Goal: Task Accomplishment & Management: Complete application form

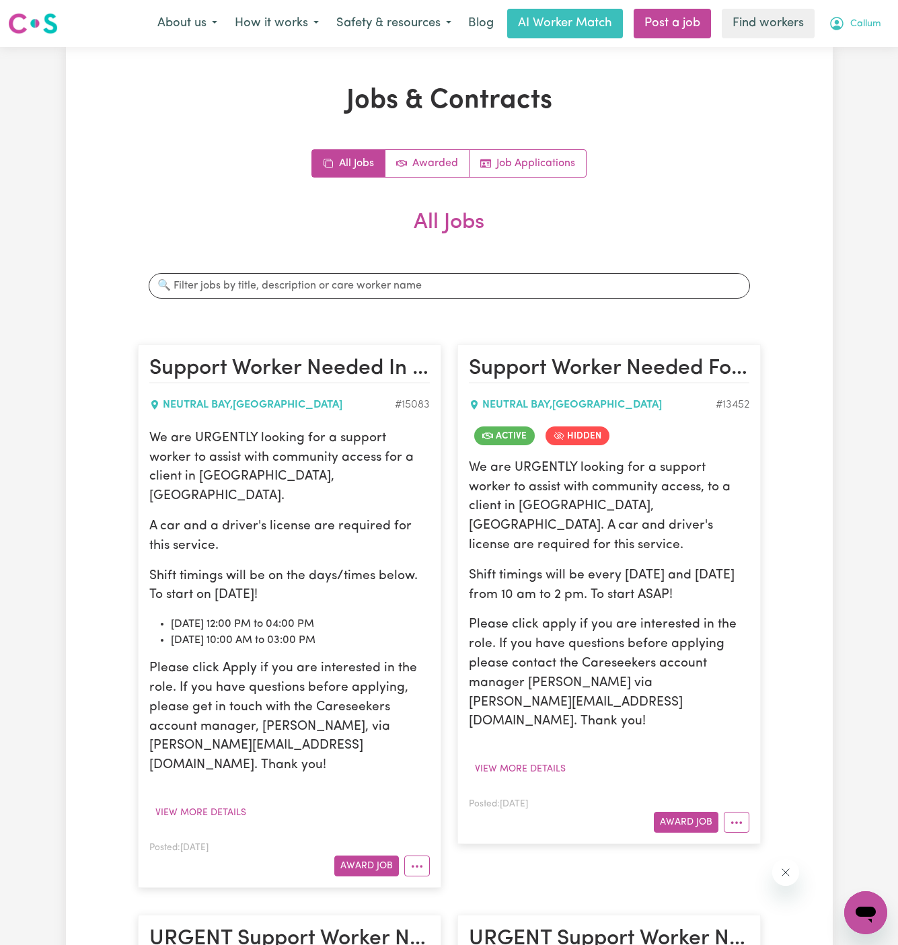
click at [864, 34] on button "Callum" at bounding box center [855, 23] width 70 height 28
click at [833, 55] on link "My Dashboard" at bounding box center [836, 53] width 106 height 26
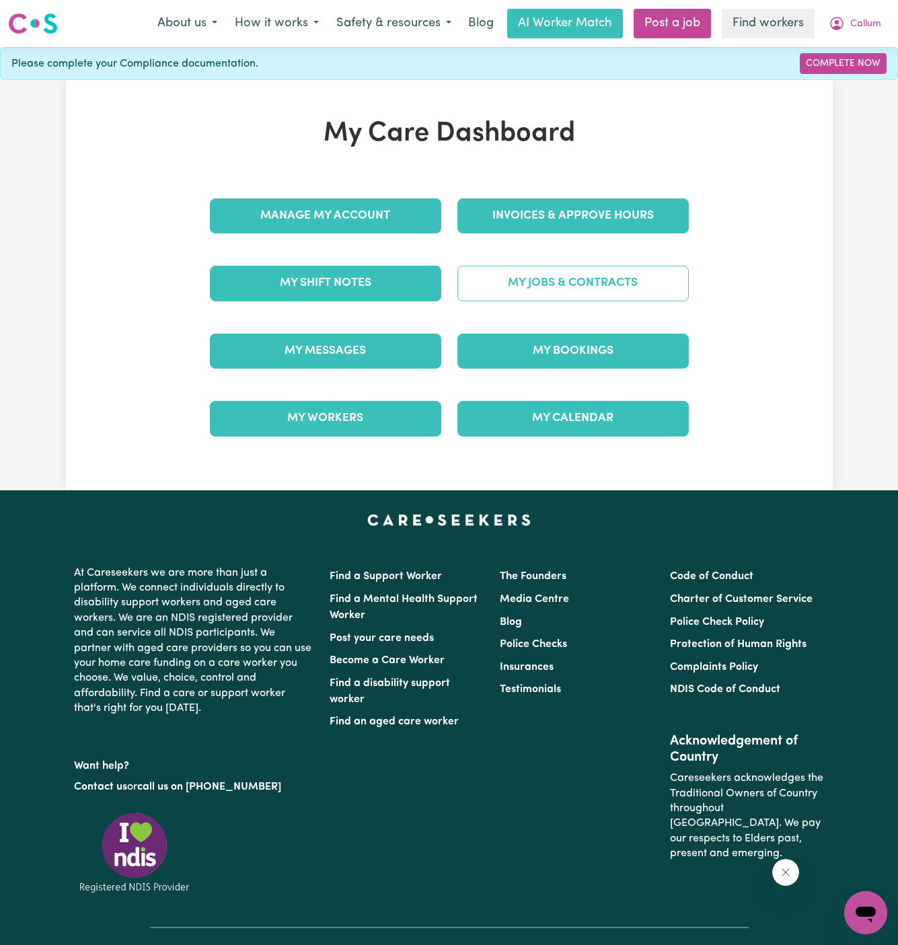
click at [588, 290] on link "My Jobs & Contracts" at bounding box center [572, 283] width 231 height 35
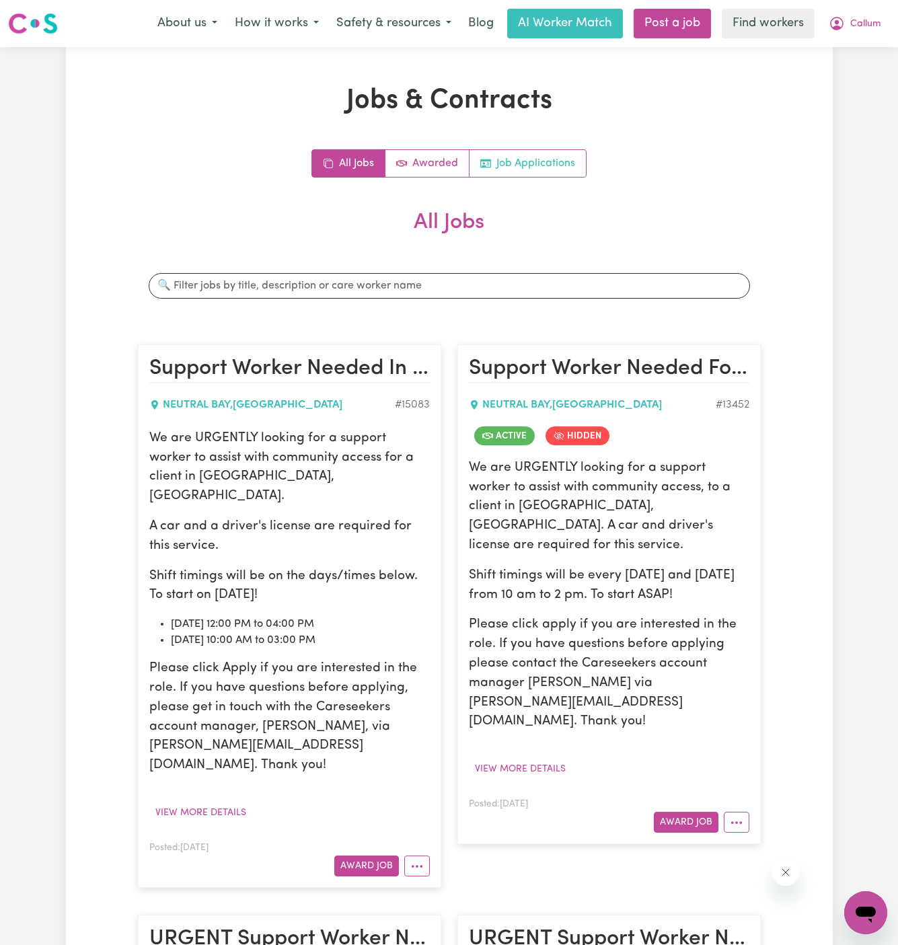
click at [556, 161] on link "Job Applications" at bounding box center [527, 163] width 116 height 27
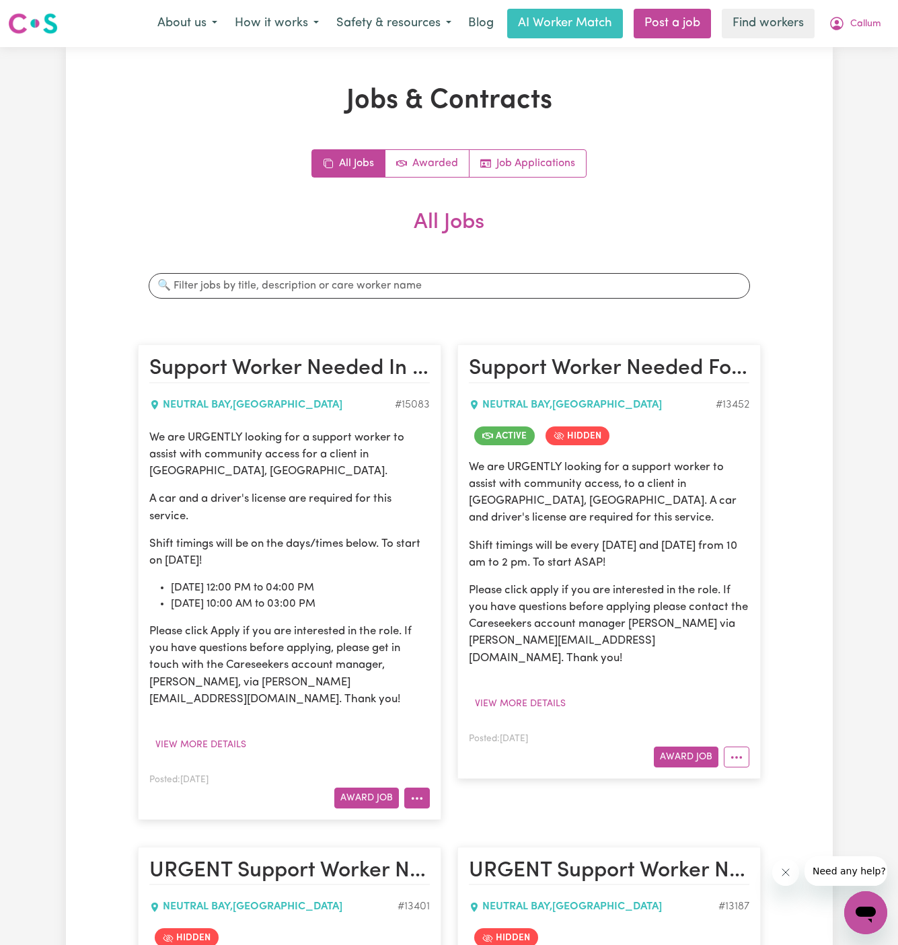
click at [426, 788] on button "More options" at bounding box center [417, 798] width 26 height 21
click at [507, 169] on link "Job Applications" at bounding box center [527, 163] width 116 height 27
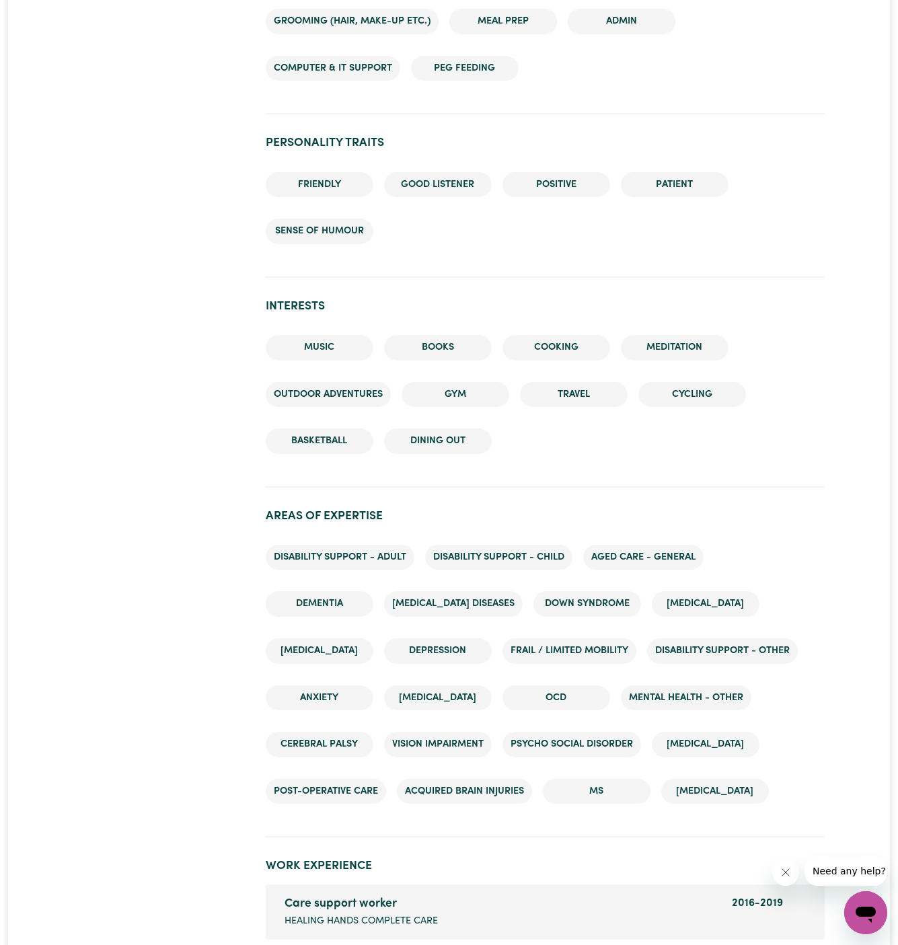
scroll to position [1871, 0]
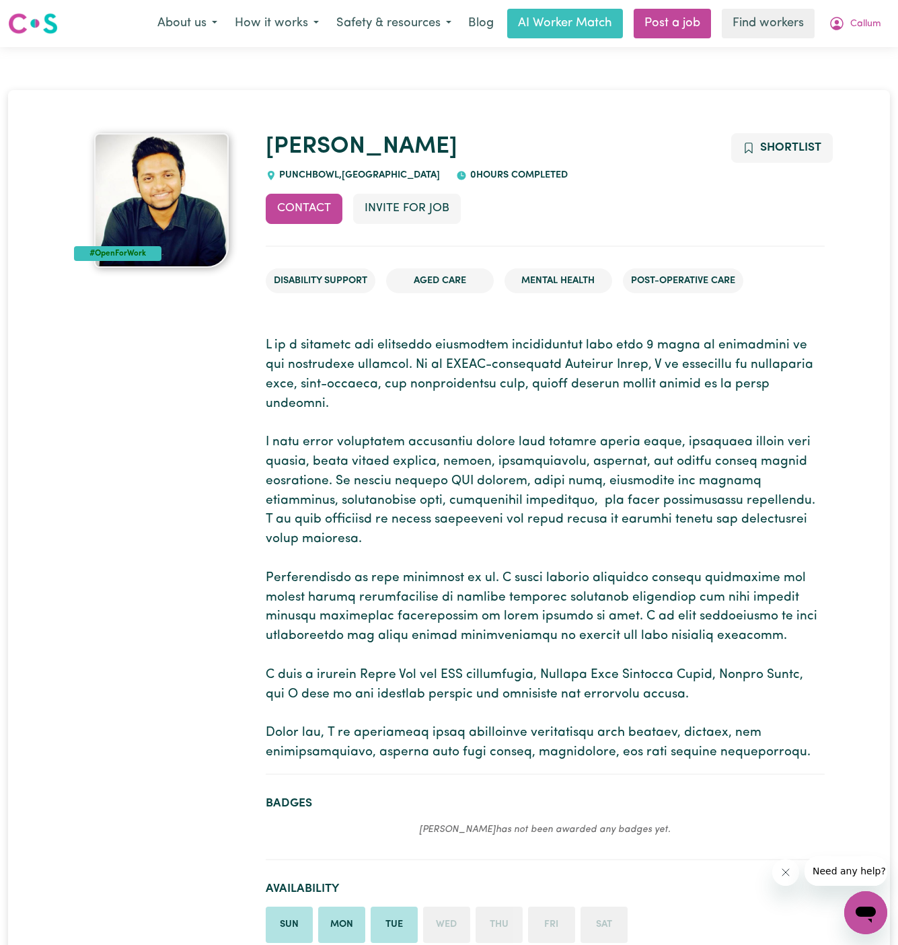
click at [307, 178] on span "PUNCHBOWL , New South Wales" at bounding box center [358, 175] width 164 height 10
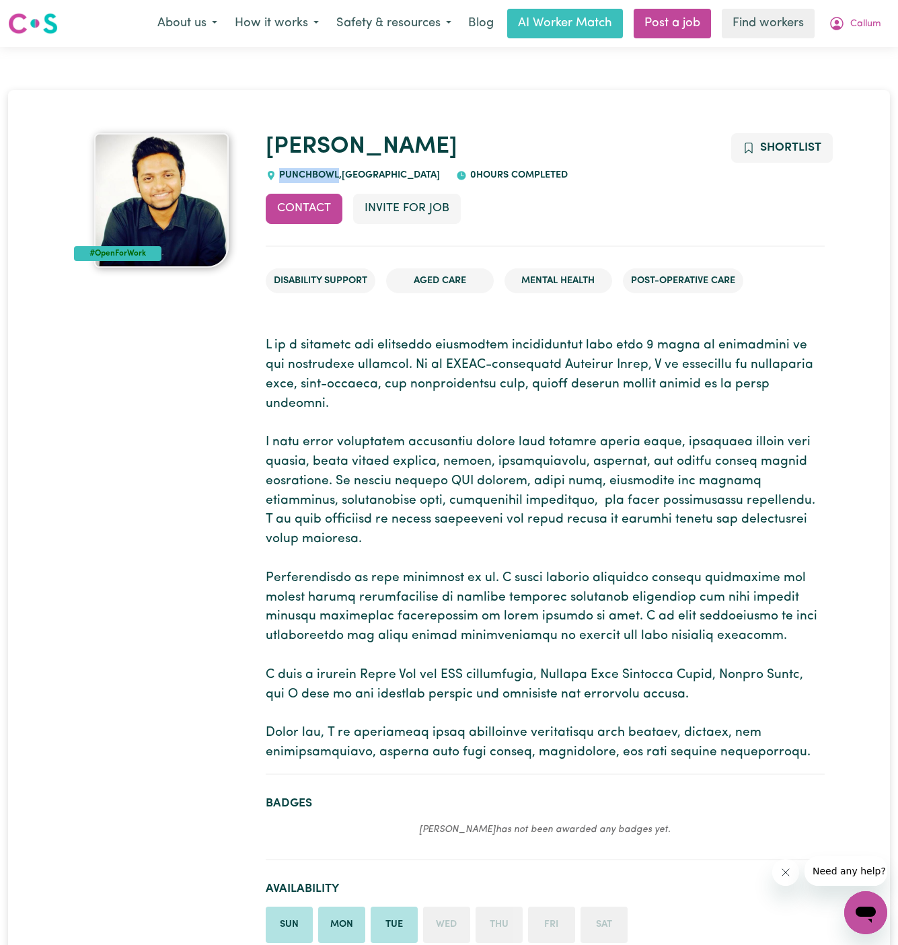
click at [307, 178] on span "PUNCHBOWL , New South Wales" at bounding box center [358, 175] width 164 height 10
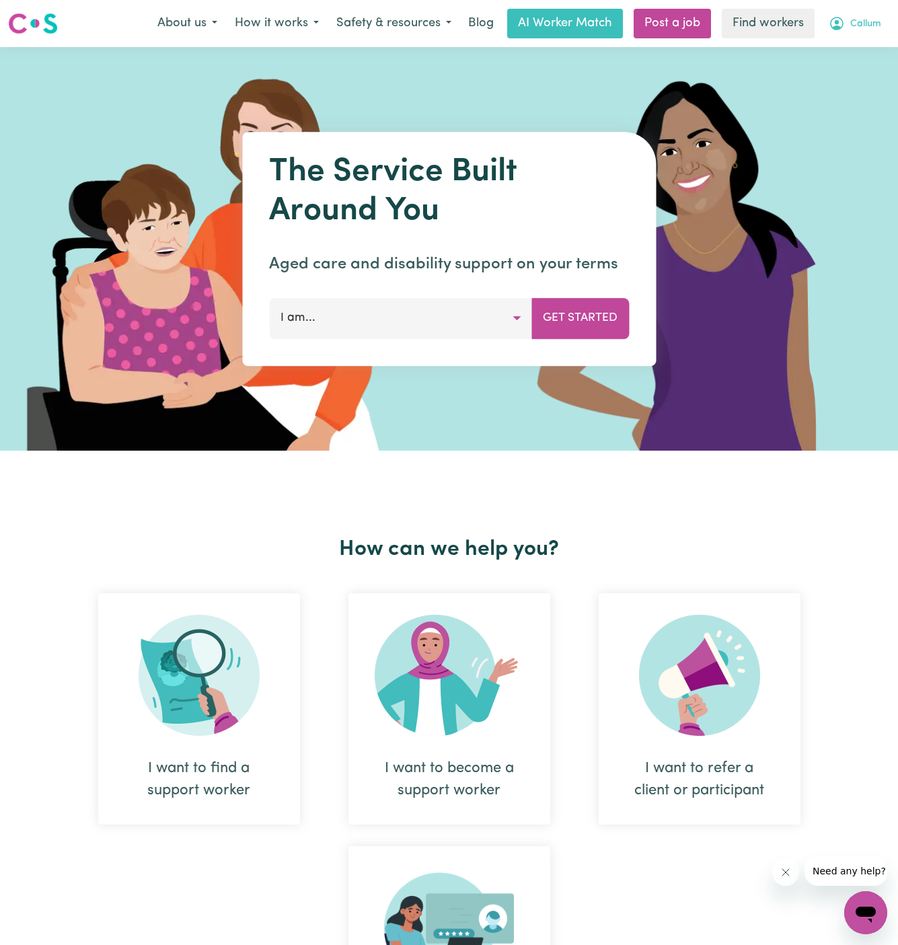
click at [869, 29] on span "Callum" at bounding box center [865, 24] width 31 height 15
click at [871, 75] on link "Logout" at bounding box center [836, 78] width 106 height 26
click at [869, 24] on link "Login" at bounding box center [866, 24] width 46 height 30
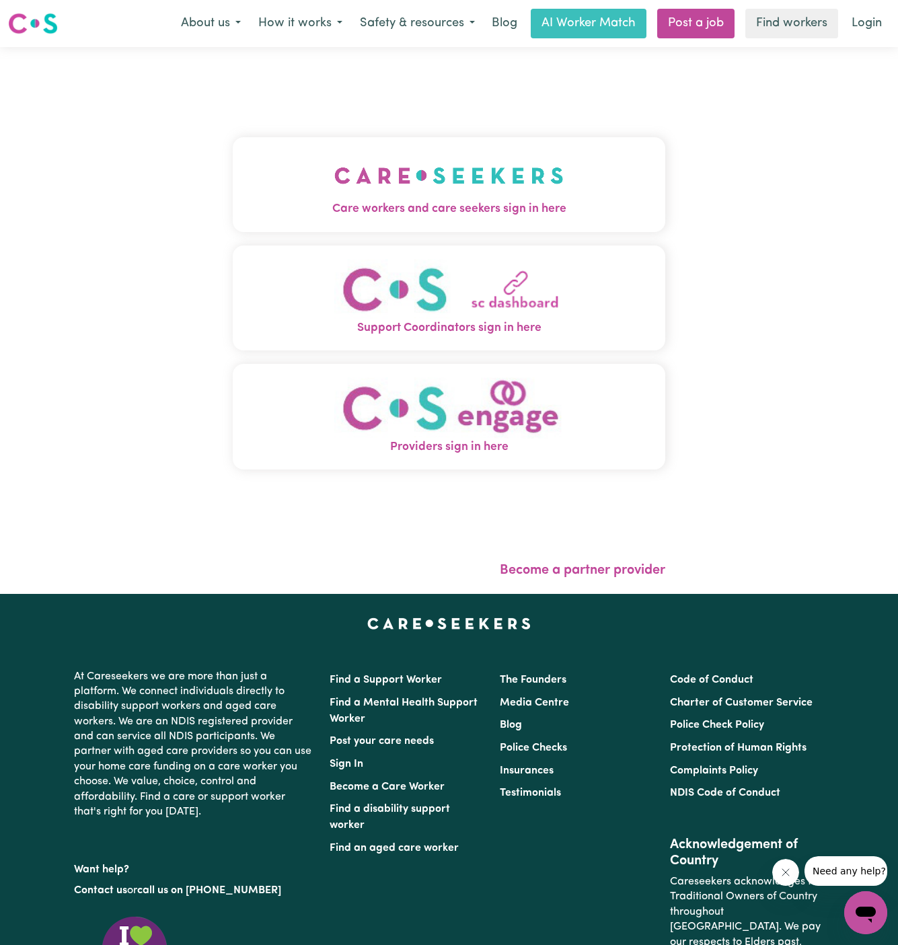
click at [498, 155] on img "Care workers and care seekers sign in here" at bounding box center [448, 176] width 229 height 50
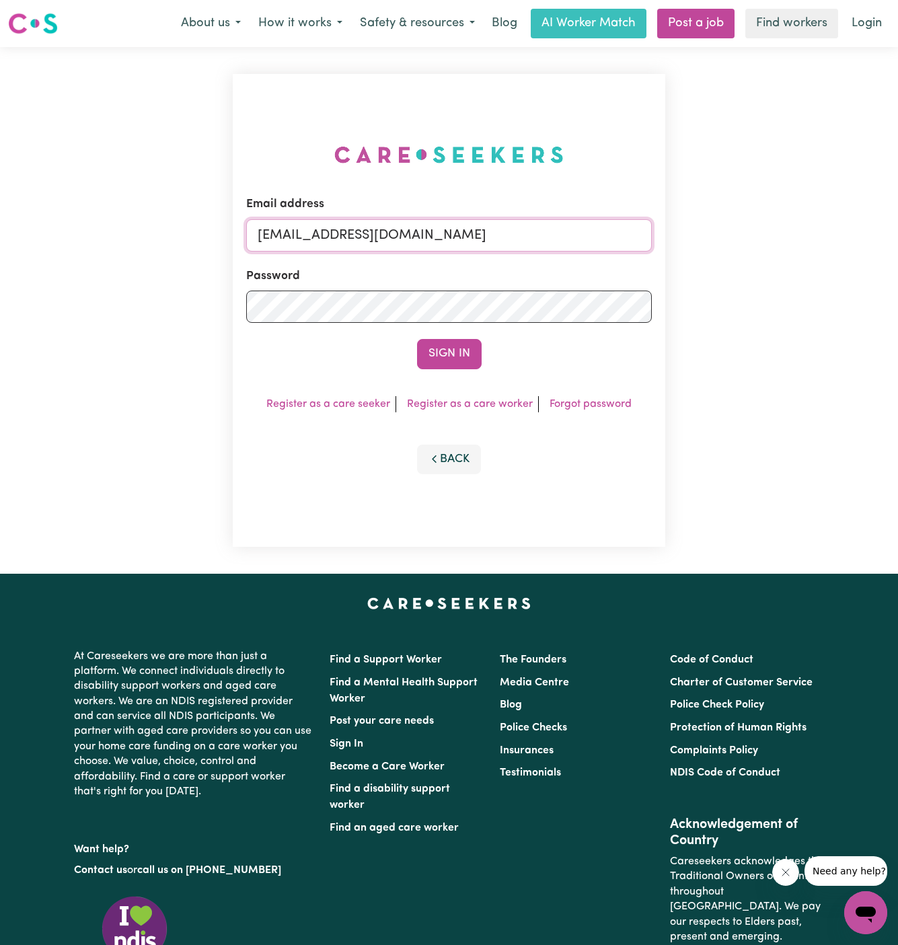
click at [324, 236] on input "superuser~GrahamWhiteKNC@careseekers.com.au" at bounding box center [449, 235] width 406 height 32
type input "[PERSON_NAME][EMAIL_ADDRESS][DOMAIN_NAME]"
click at [459, 351] on button "Sign In" at bounding box center [449, 354] width 65 height 30
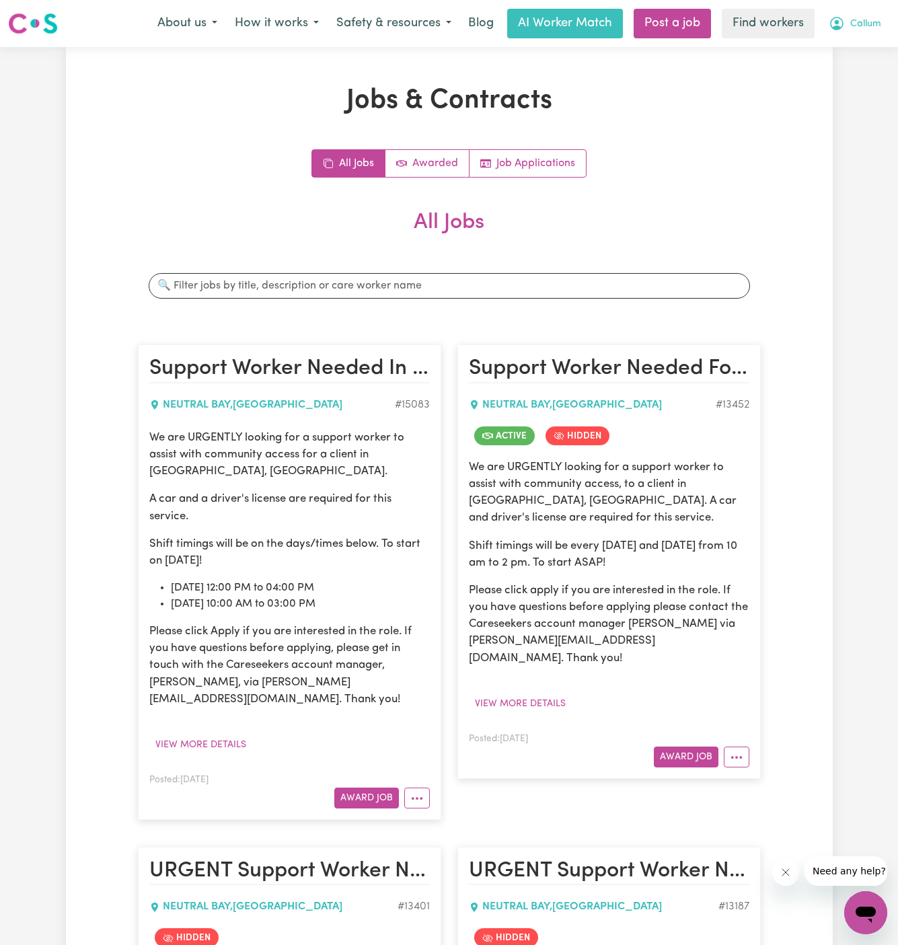
click at [860, 26] on span "Callum" at bounding box center [865, 24] width 31 height 15
click at [860, 44] on link "My Dashboard" at bounding box center [836, 53] width 106 height 26
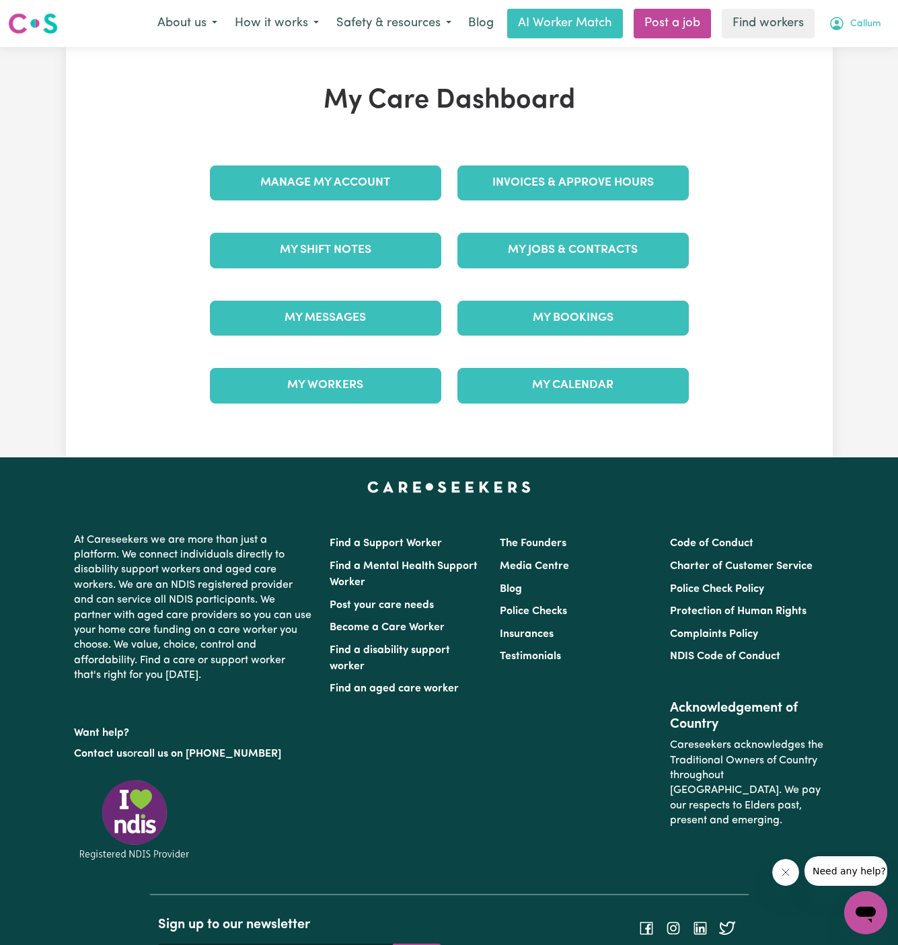
click at [863, 19] on span "Callum" at bounding box center [865, 24] width 31 height 15
click at [860, 74] on link "Logout" at bounding box center [836, 78] width 106 height 26
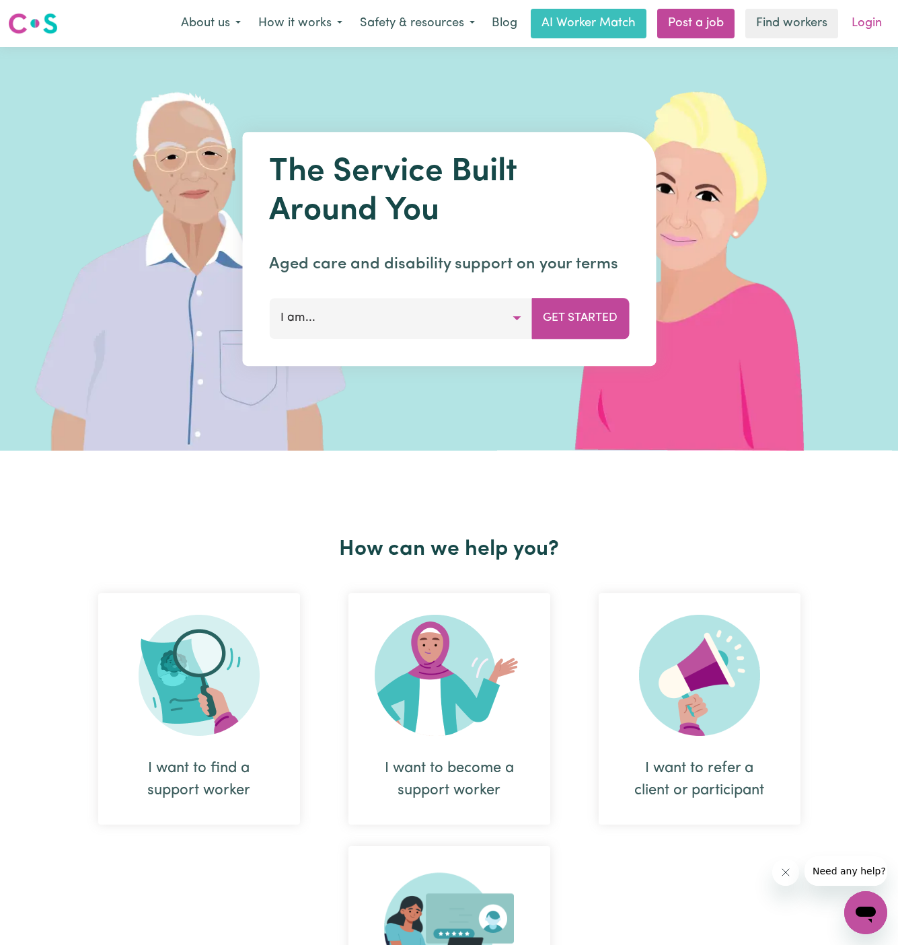
click at [875, 17] on link "Login" at bounding box center [866, 24] width 46 height 30
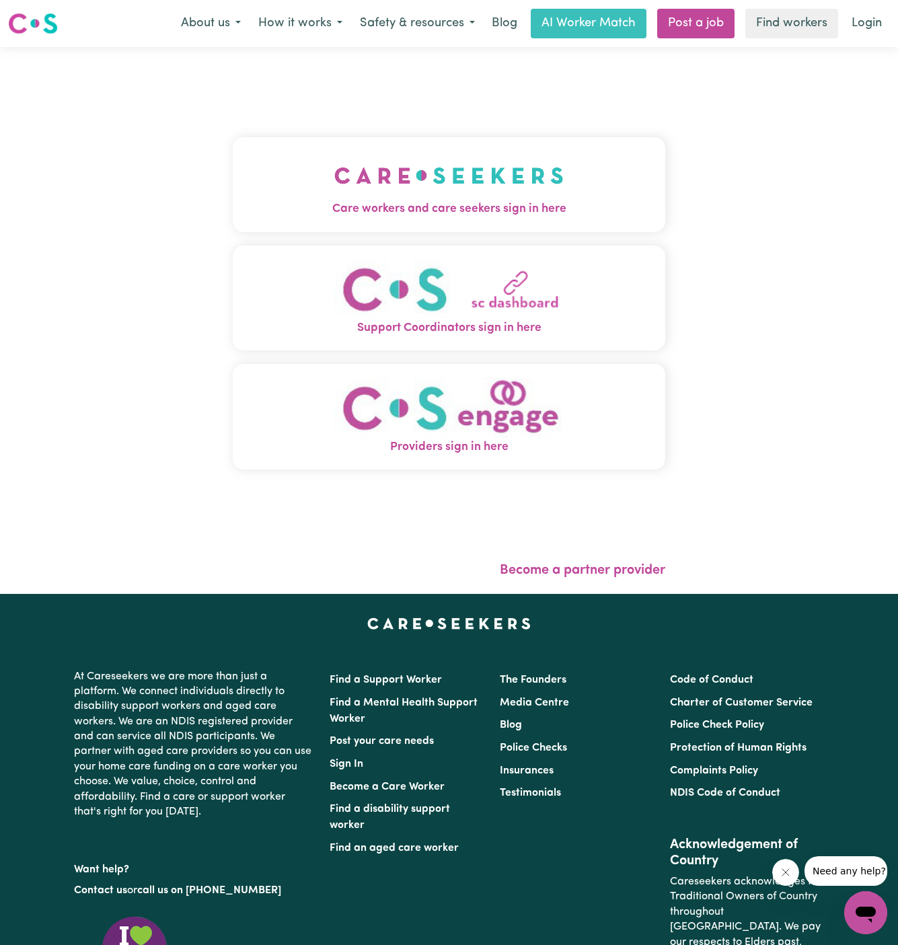
click at [484, 178] on img "Care workers and care seekers sign in here" at bounding box center [448, 176] width 229 height 50
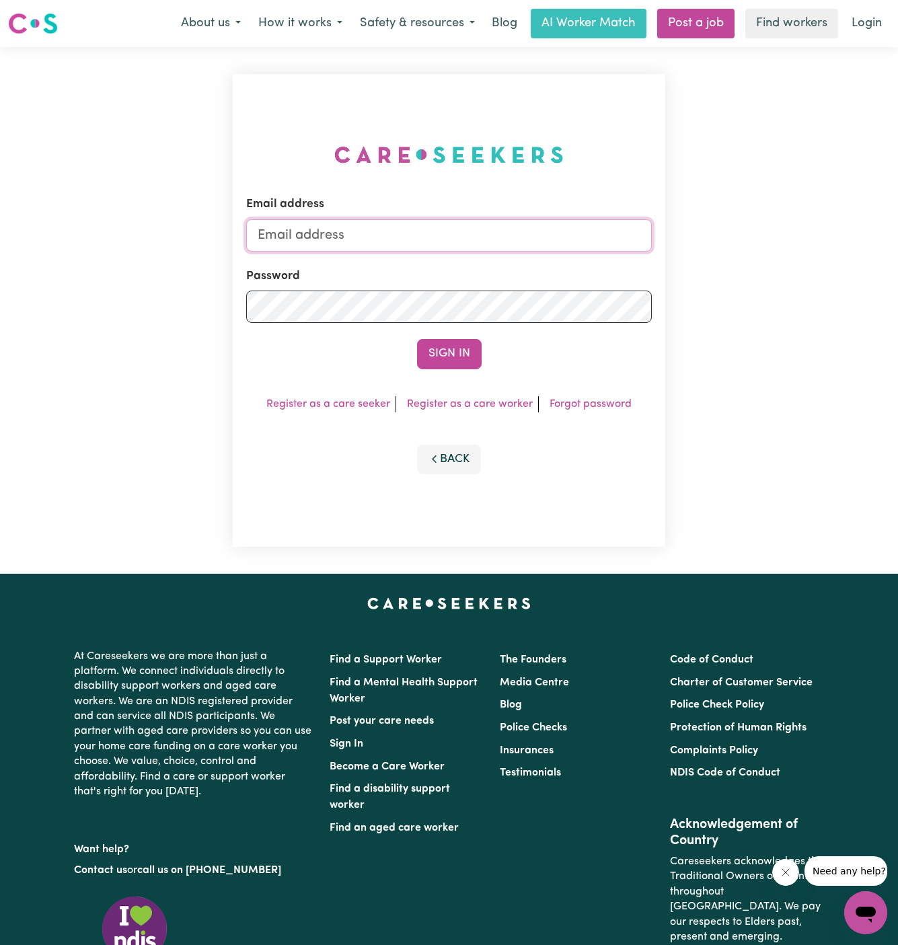
type input "[PERSON_NAME][EMAIL_ADDRESS][DOMAIN_NAME]"
click at [697, 24] on link "Post a job" at bounding box center [695, 24] width 77 height 30
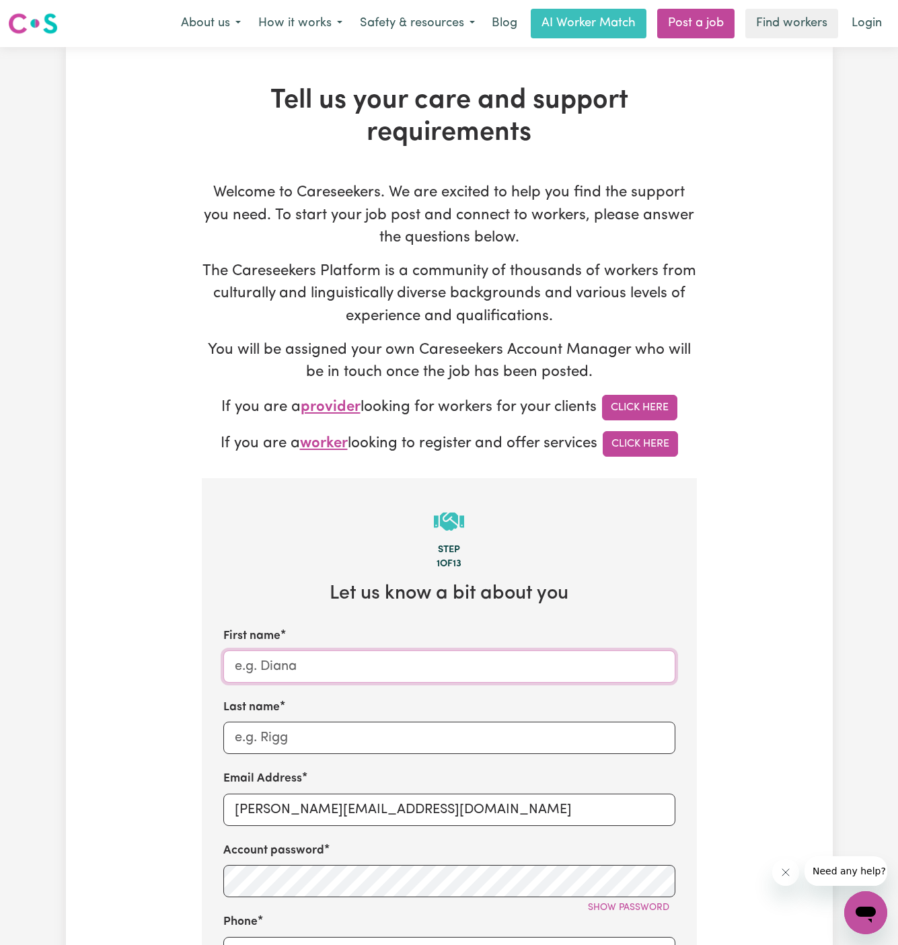
click at [309, 663] on input "First name" at bounding box center [449, 666] width 452 height 32
click at [287, 801] on input "[PERSON_NAME][EMAIL_ADDRESS][DOMAIN_NAME]" at bounding box center [449, 810] width 452 height 32
drag, startPoint x: 268, startPoint y: 810, endPoint x: 584, endPoint y: 820, distance: 316.3
click at [584, 820] on input "[PERSON_NAME][EMAIL_ADDRESS][DOMAIN_NAME]" at bounding box center [449, 810] width 452 height 32
click at [369, 810] on input "[PERSON_NAME][EMAIL_ADDRESS][DOMAIN_NAME]" at bounding box center [449, 810] width 452 height 32
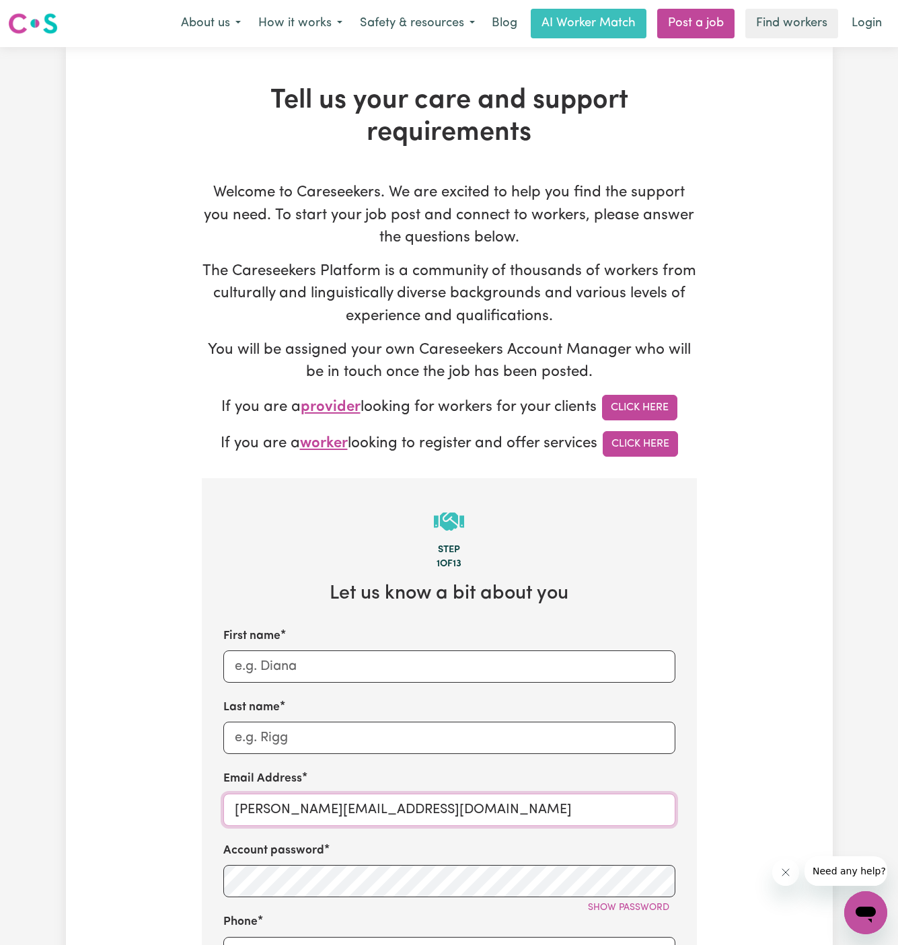
click at [369, 810] on input "[PERSON_NAME][EMAIL_ADDRESS][DOMAIN_NAME]" at bounding box center [449, 810] width 452 height 32
paste input "ClientMermaidBeachASC"
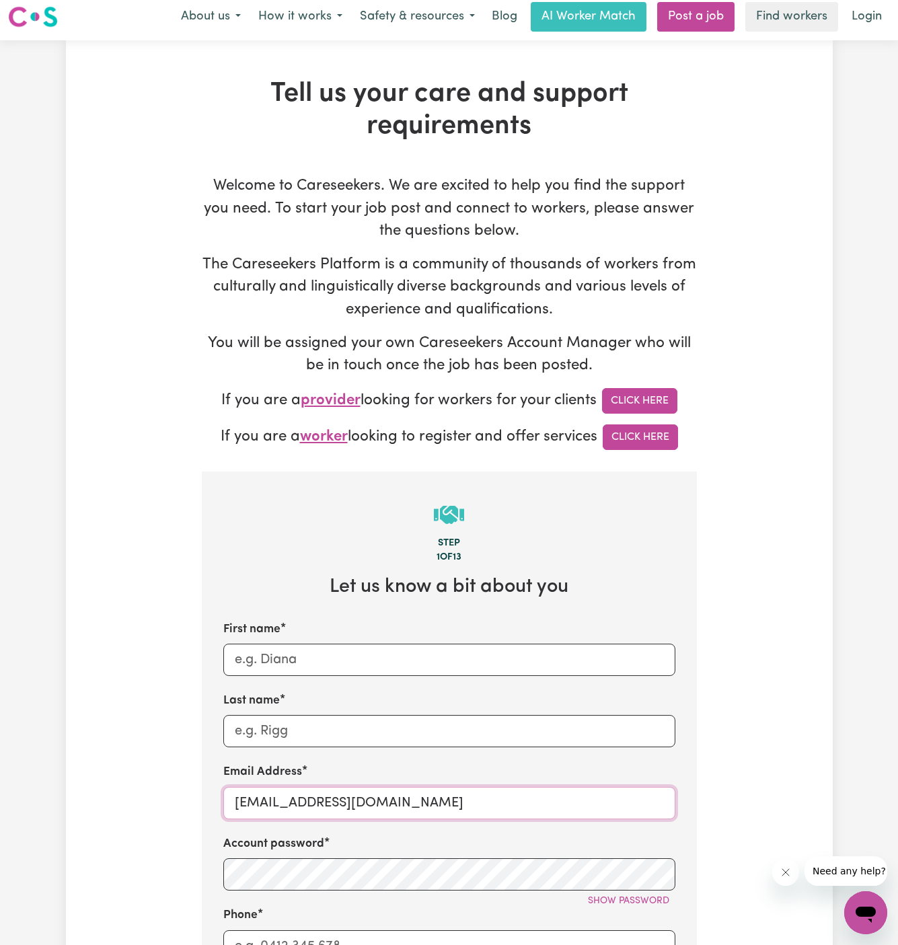
drag, startPoint x: 364, startPoint y: 796, endPoint x: 213, endPoint y: 796, distance: 150.7
type input "[EMAIL_ADDRESS][DOMAIN_NAME]"
click at [347, 660] on input "First name" at bounding box center [449, 660] width 452 height 32
paste input "ClientMermaidBeach"
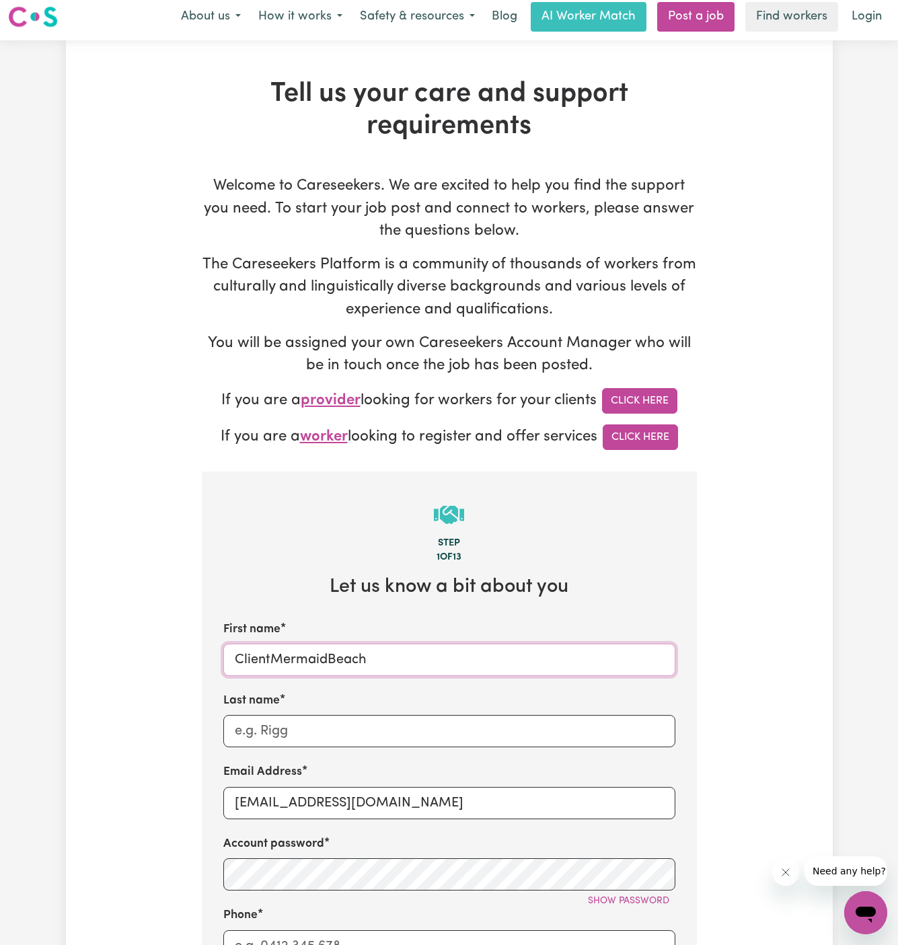
click at [270, 655] on input "ClientMermaidBeach" at bounding box center [449, 660] width 452 height 32
click at [332, 661] on input "Client MermaidBeach" at bounding box center [449, 660] width 452 height 32
type input "Client [GEOGRAPHIC_DATA]"
click at [326, 729] on input "Last name" at bounding box center [449, 731] width 452 height 32
paste input "All Saints Care"
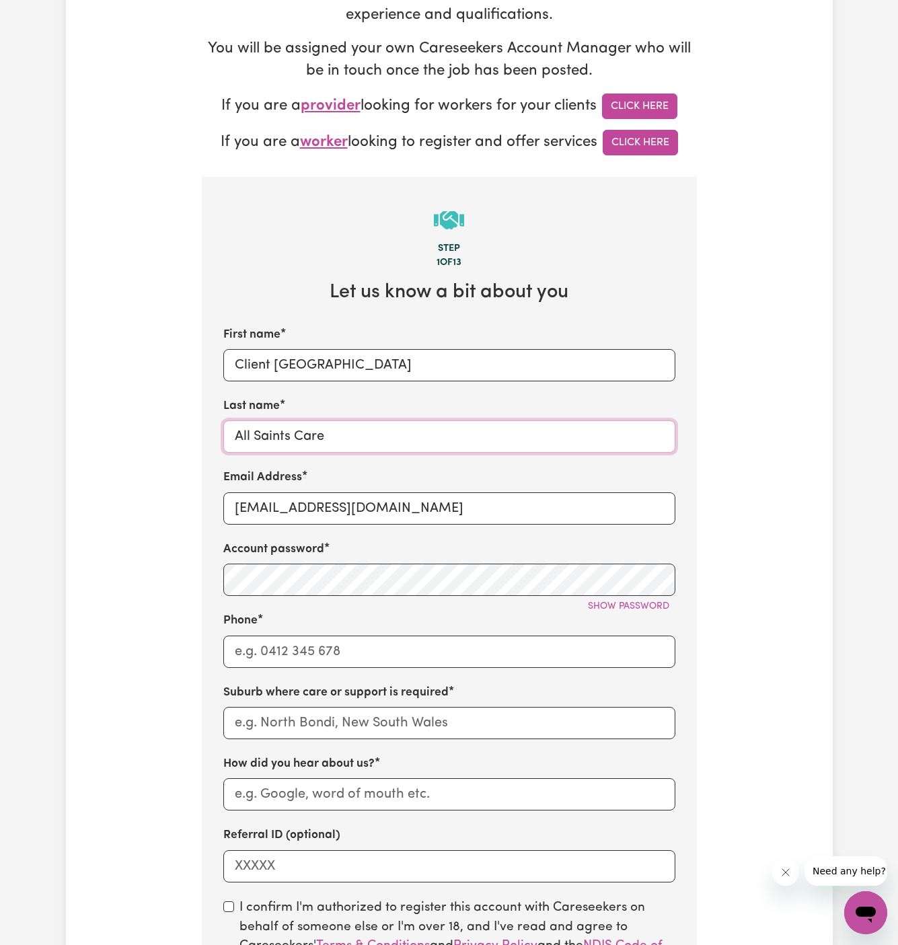
scroll to position [343, 0]
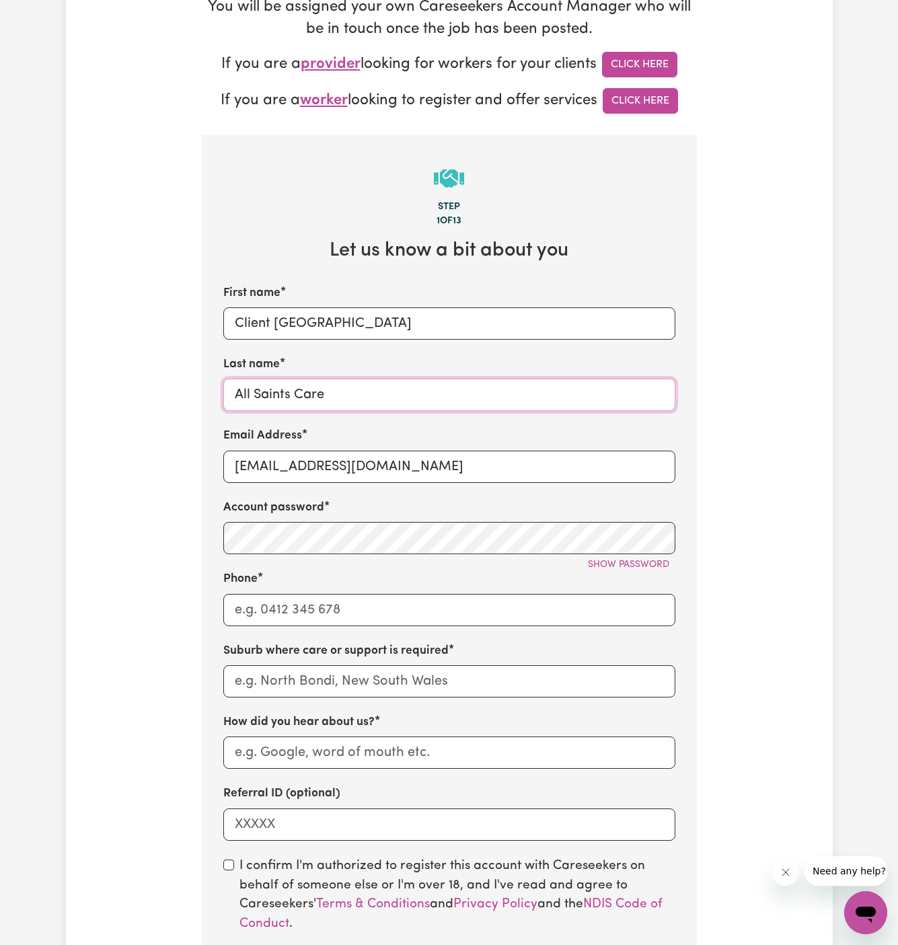
type input "All Saints Care"
click at [319, 586] on div "Phone" at bounding box center [449, 597] width 452 height 55
click at [319, 595] on input "Phone" at bounding box center [449, 610] width 452 height 32
type input "1300765465"
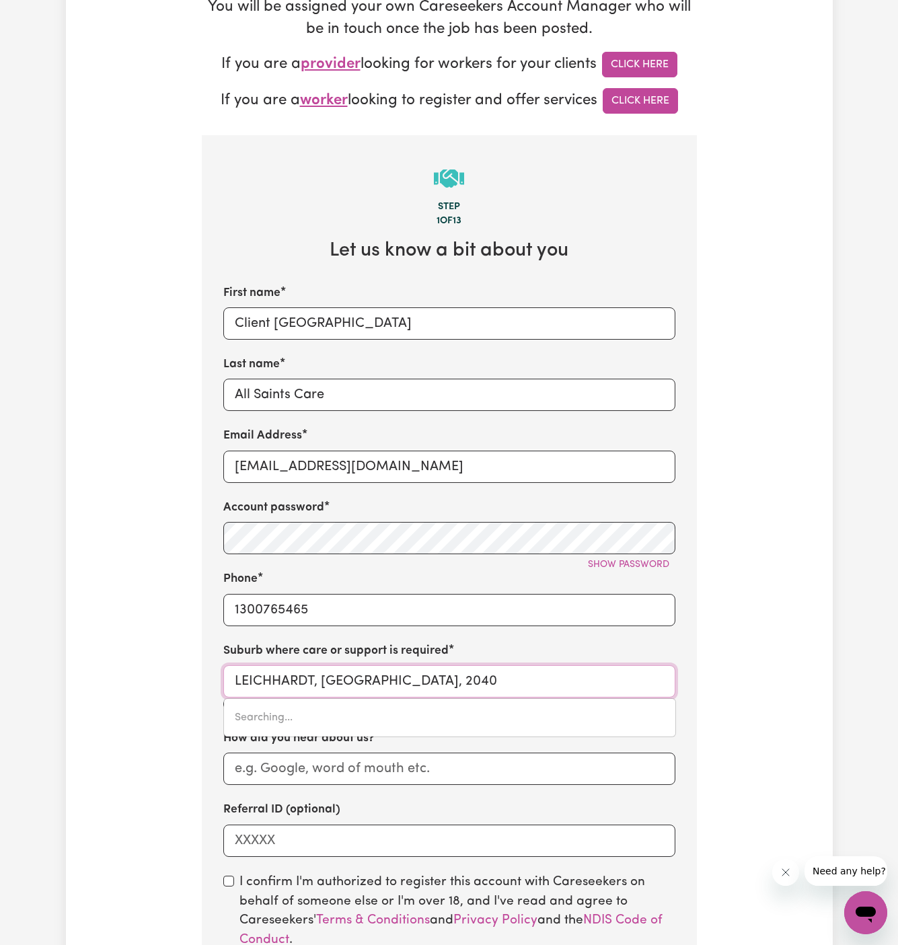
click at [344, 679] on input "LEICHHARDT, [GEOGRAPHIC_DATA], 2040" at bounding box center [449, 681] width 452 height 32
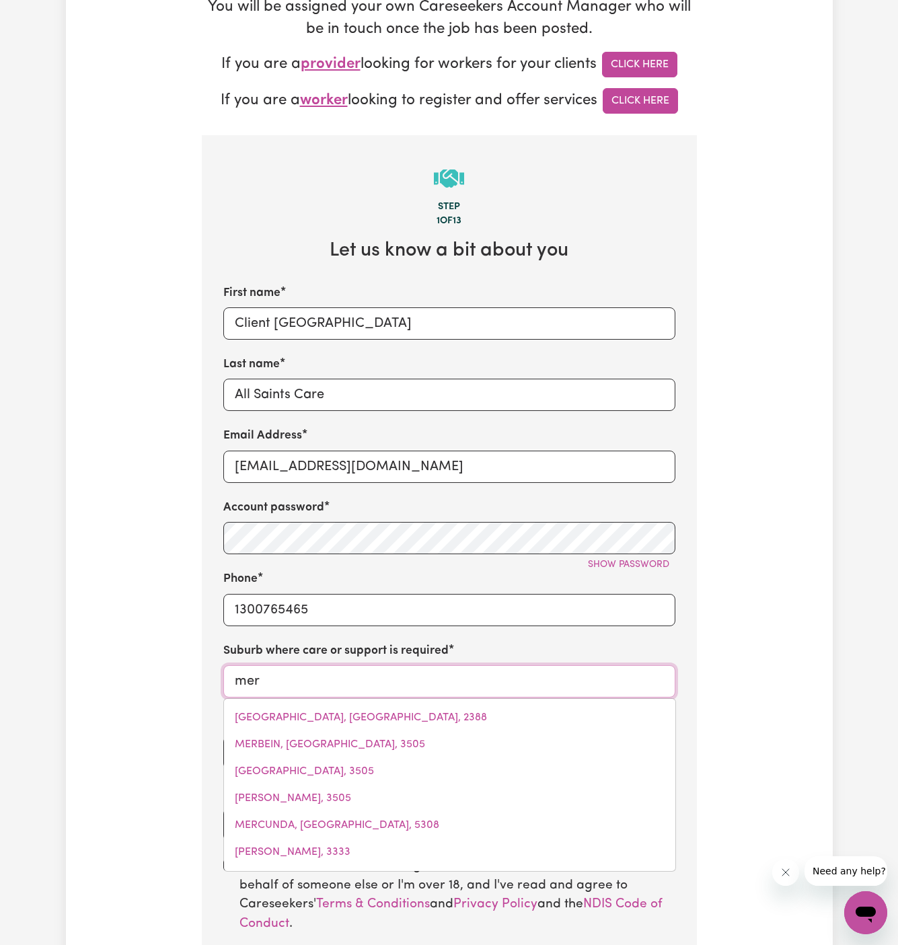
type input "mer"
type input "[GEOGRAPHIC_DATA], [GEOGRAPHIC_DATA], 2388"
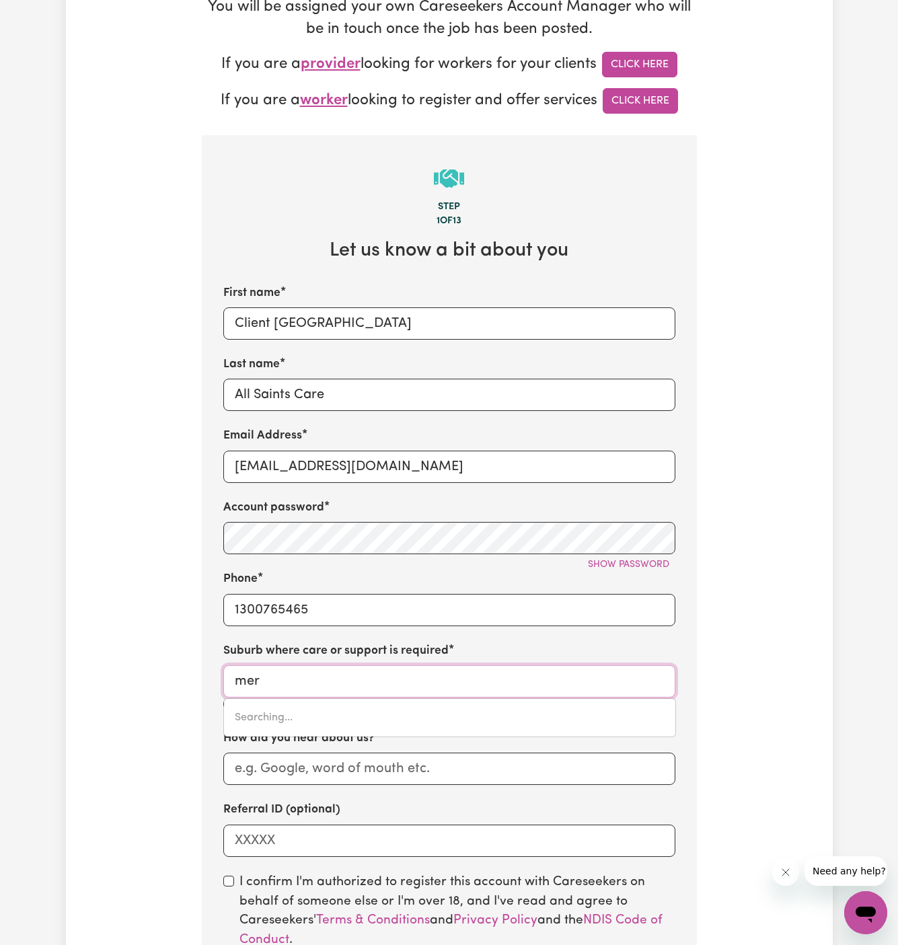
type input "[GEOGRAPHIC_DATA], [GEOGRAPHIC_DATA], 2388"
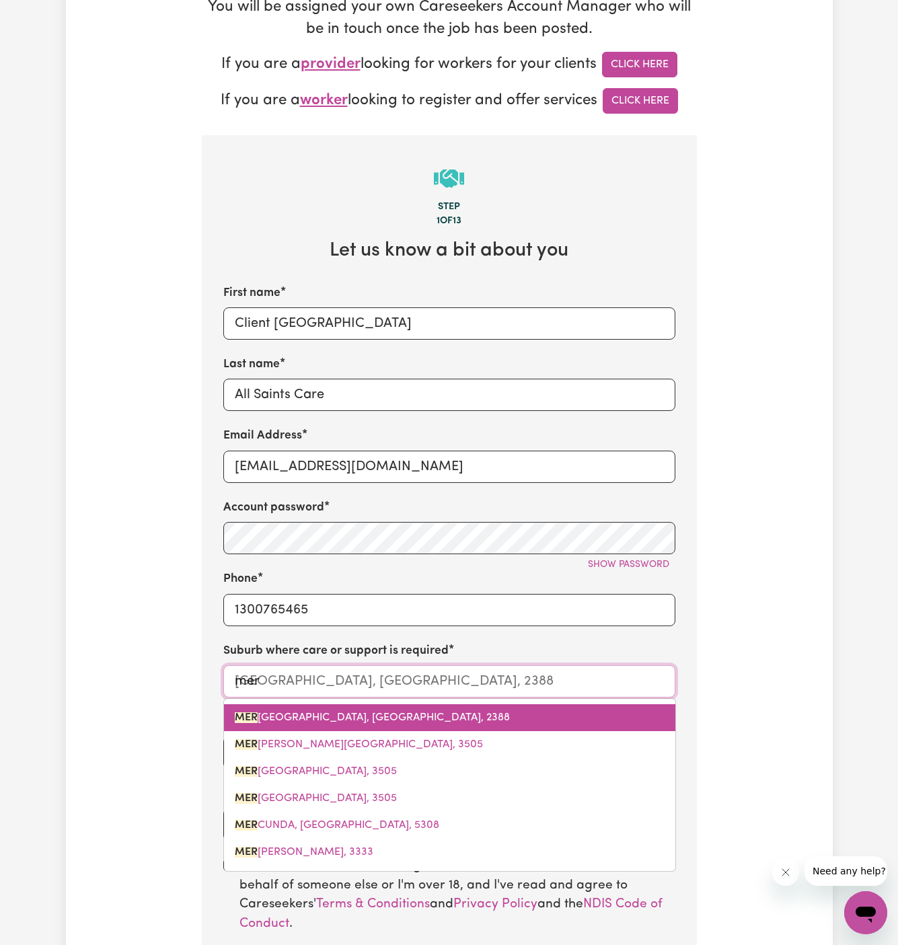
type input "merm"
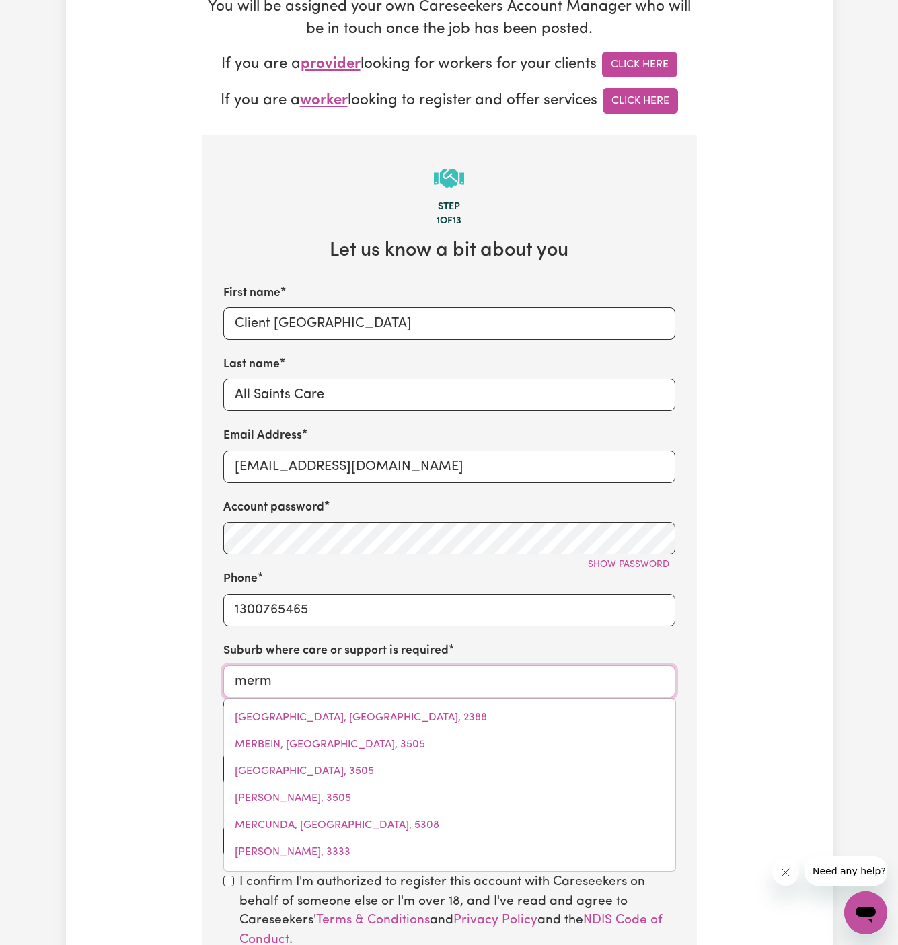
type input "[GEOGRAPHIC_DATA], [GEOGRAPHIC_DATA], 4218"
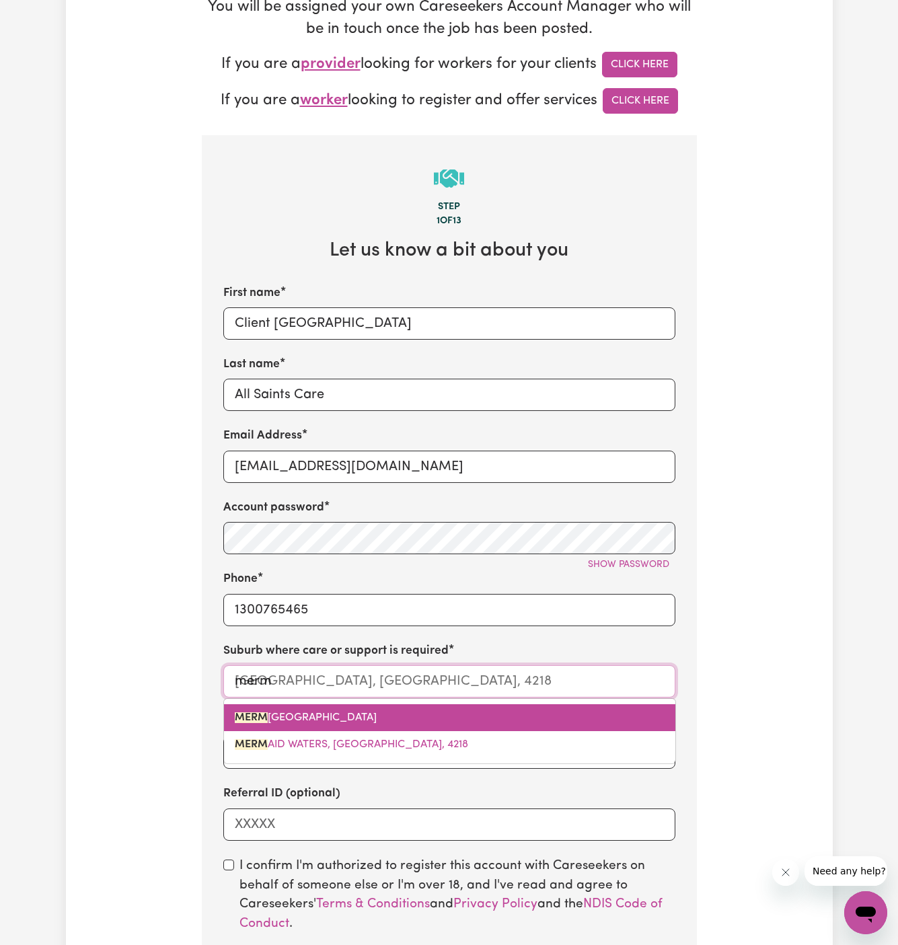
click at [365, 718] on span "[GEOGRAPHIC_DATA], [GEOGRAPHIC_DATA], 4218" at bounding box center [306, 717] width 142 height 11
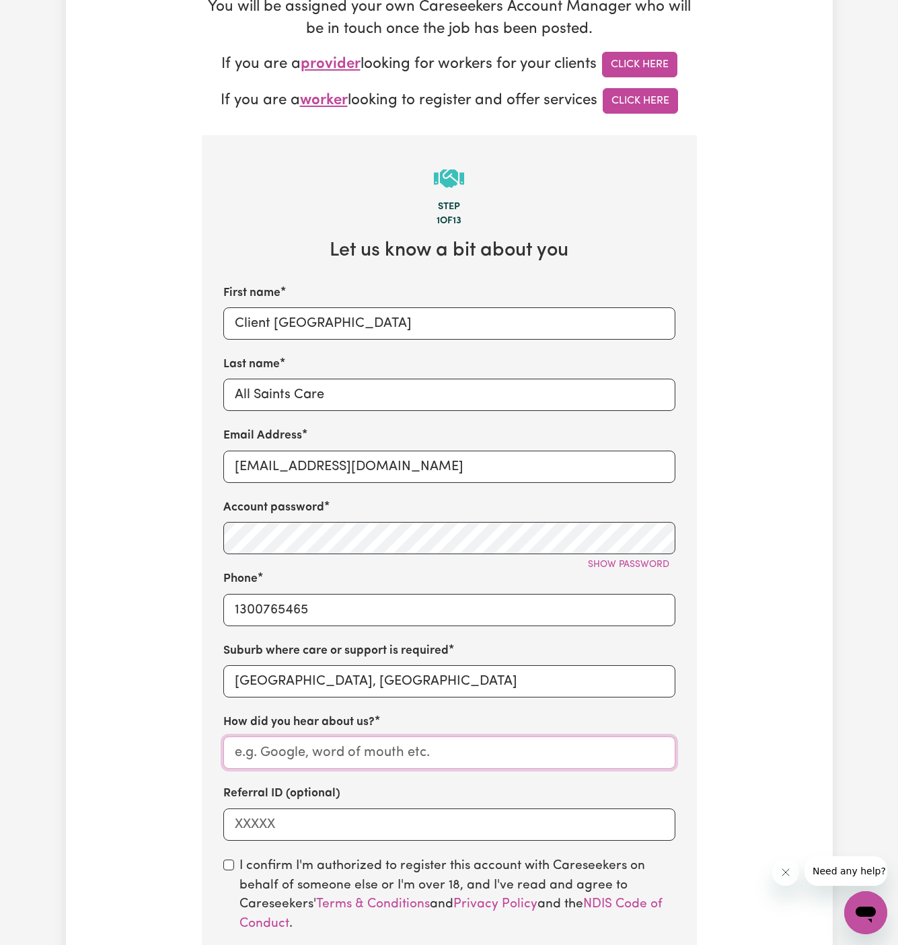
click at [365, 757] on input "How did you hear about us?" at bounding box center [449, 752] width 452 height 32
paste input "All Saints Care"
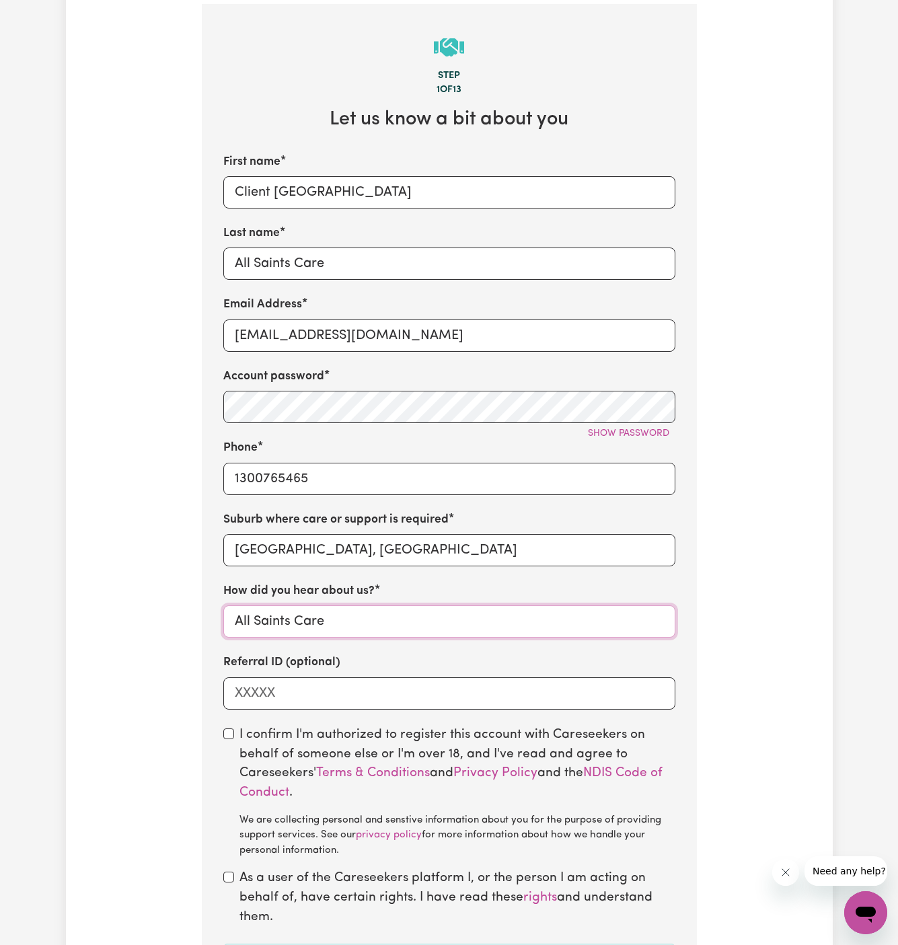
scroll to position [504, 0]
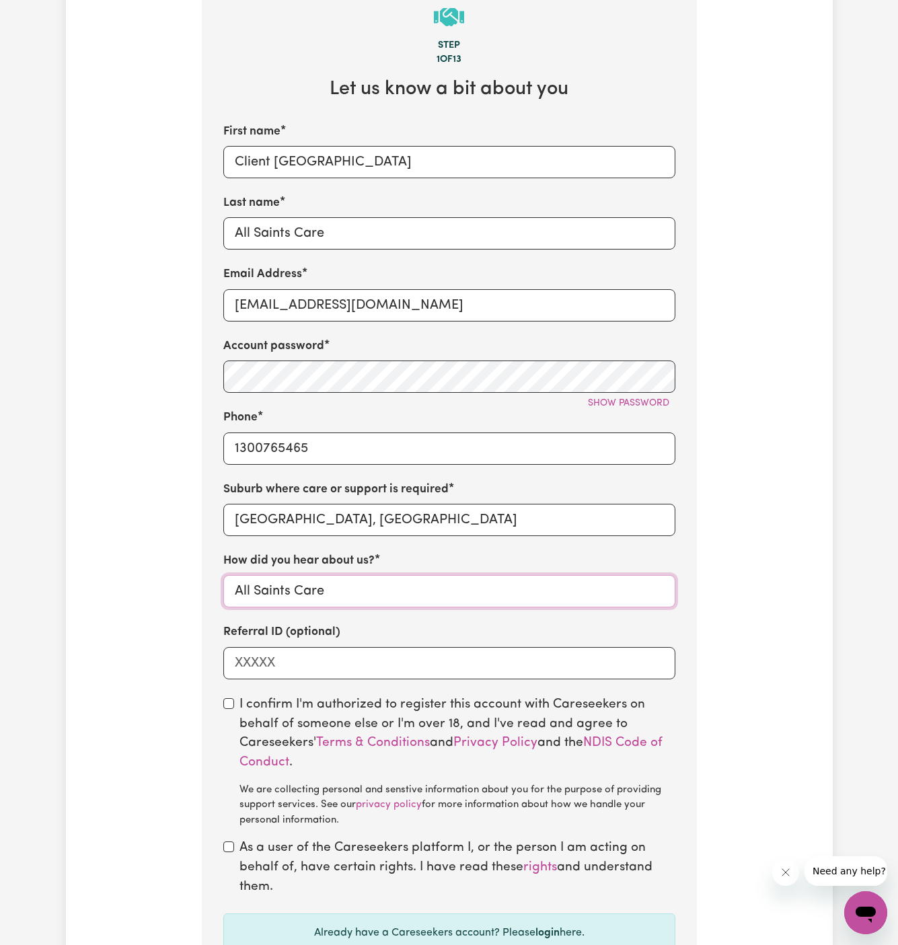
type input "All Saints Care"
click at [227, 699] on input "checkbox" at bounding box center [228, 703] width 11 height 11
checkbox input "true"
click at [232, 845] on input "checkbox" at bounding box center [228, 846] width 11 height 11
checkbox input "true"
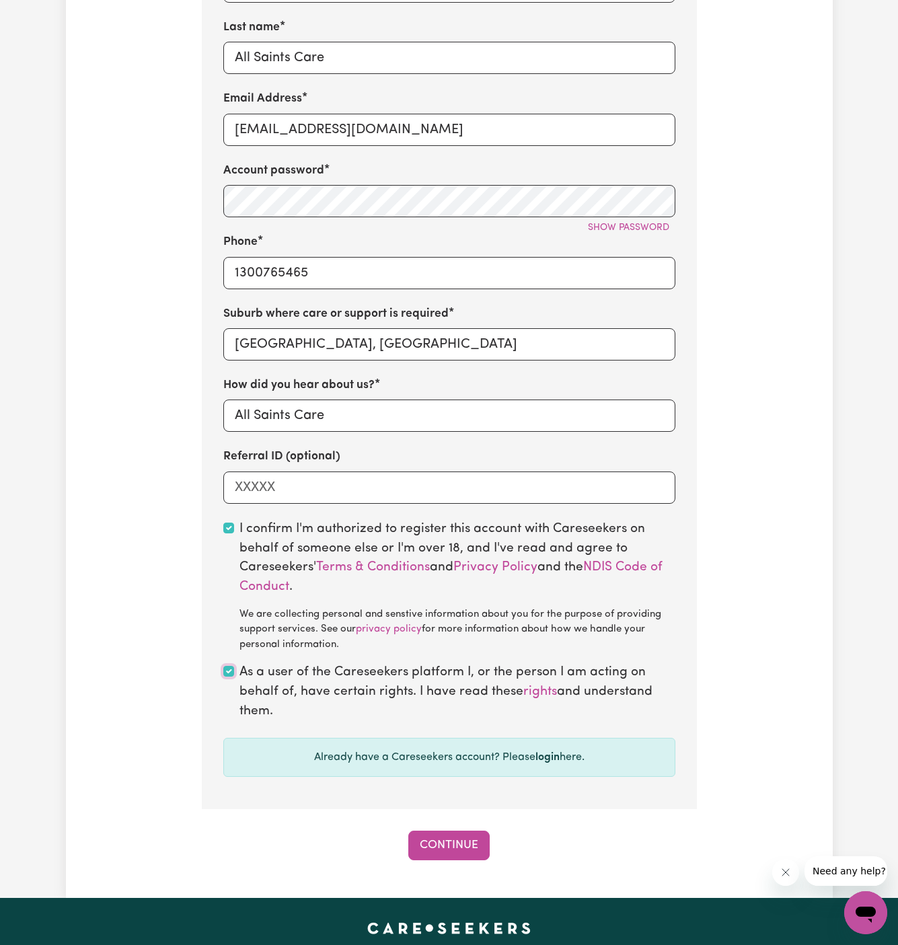
scroll to position [920, 0]
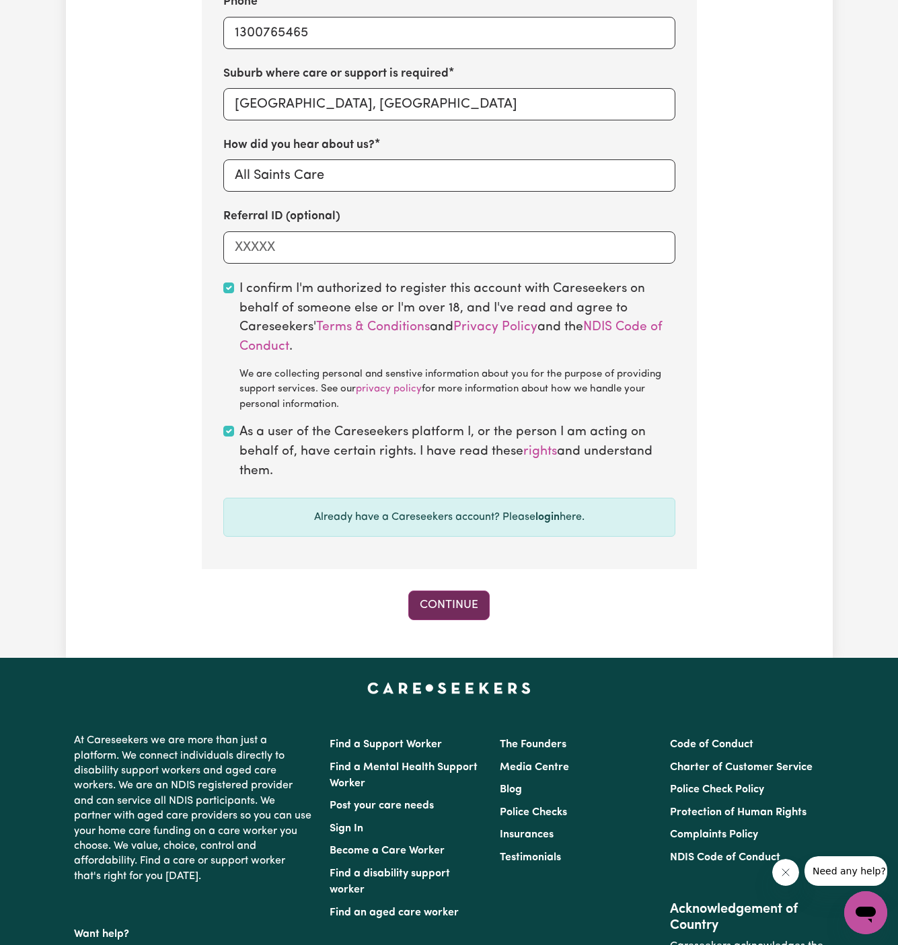
click at [457, 611] on button "Continue" at bounding box center [448, 606] width 81 height 30
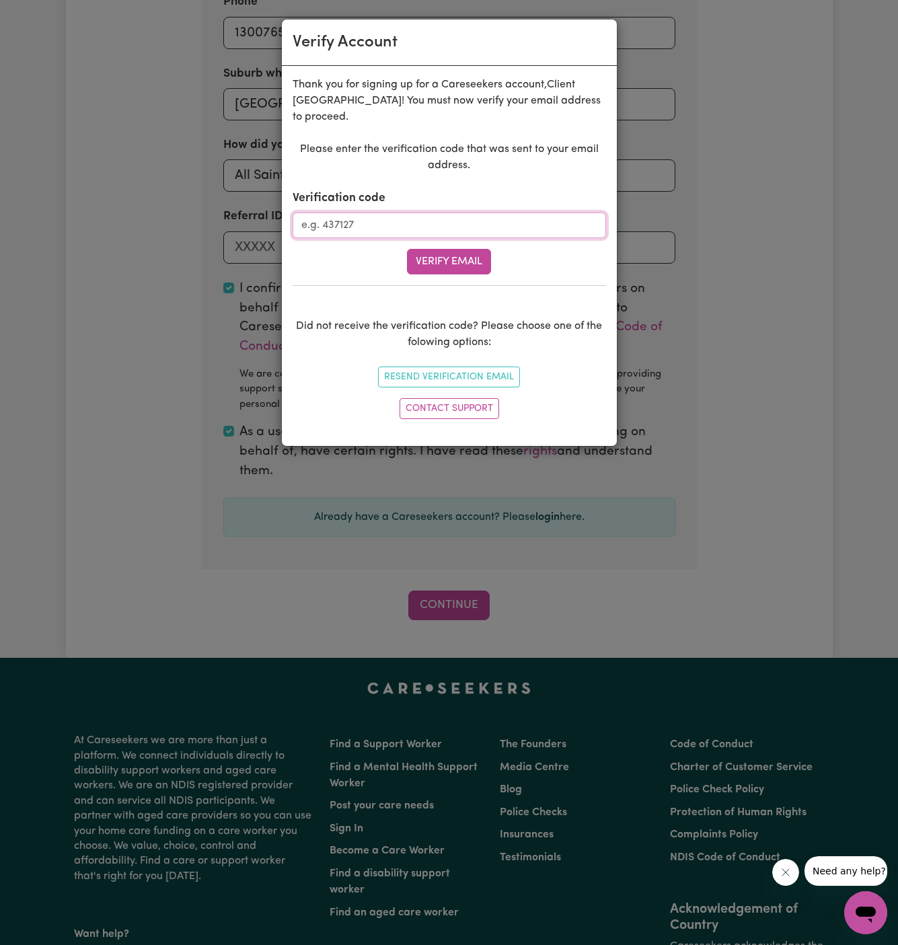
click at [390, 218] on input "Verification code" at bounding box center [449, 226] width 313 height 26
paste input "256553"
type input "256553"
click at [470, 266] on button "Verify Email" at bounding box center [449, 262] width 84 height 26
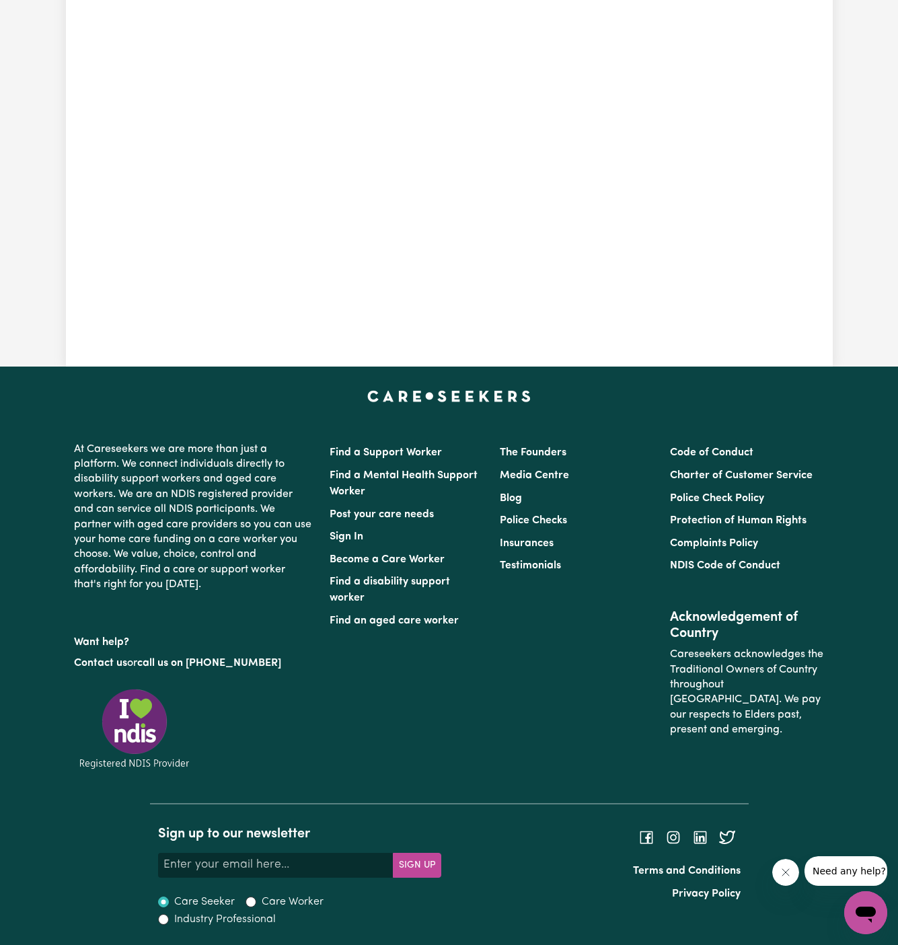
scroll to position [487, 0]
